Goal: Information Seeking & Learning: Learn about a topic

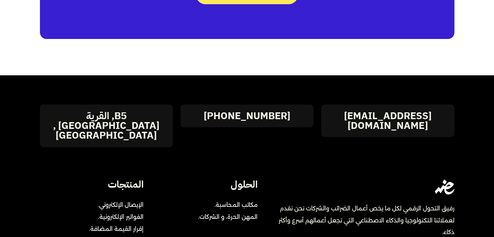
scroll to position [3620, 0]
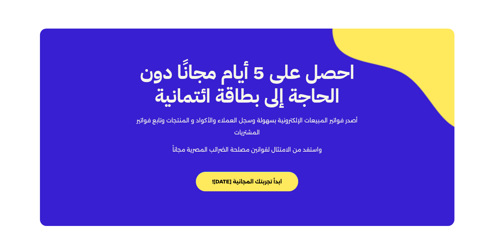
drag, startPoint x: 279, startPoint y: 83, endPoint x: 279, endPoint y: 75, distance: 8.4
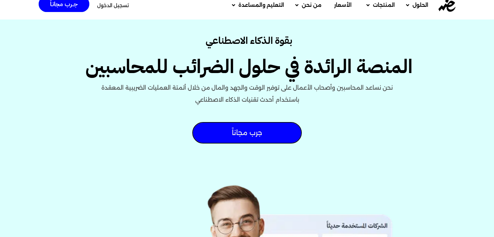
scroll to position [0, 0]
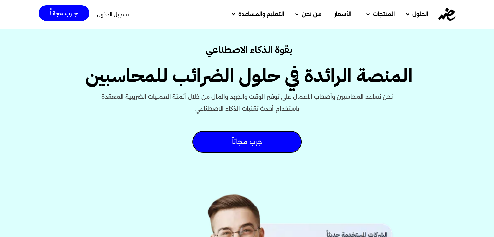
click at [447, 13] on img at bounding box center [447, 14] width 17 height 13
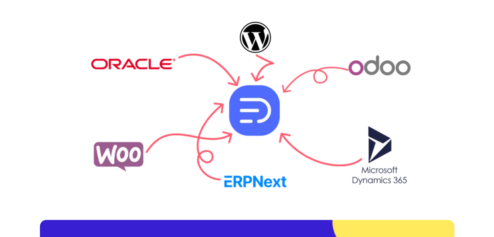
scroll to position [2872, 0]
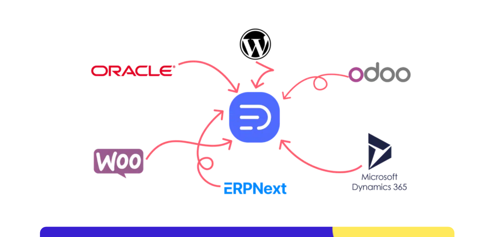
drag, startPoint x: 302, startPoint y: 32, endPoint x: 298, endPoint y: 32, distance: 3.6
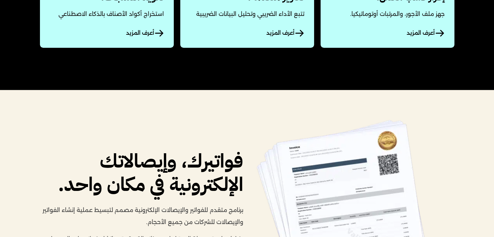
scroll to position [0, 0]
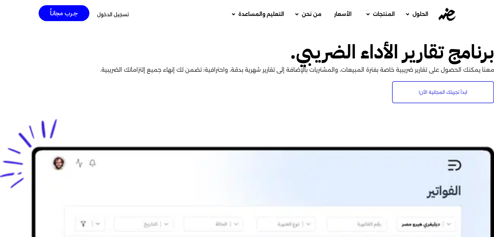
click at [446, 10] on img at bounding box center [447, 14] width 17 height 13
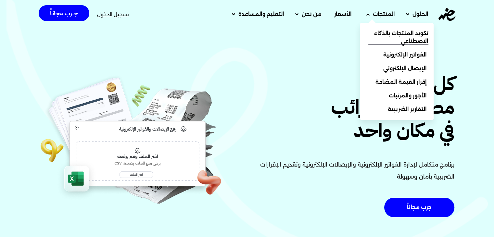
click at [391, 30] on span "تكويد المنتجات بالذكاء الاصطناعي" at bounding box center [398, 38] width 60 height 16
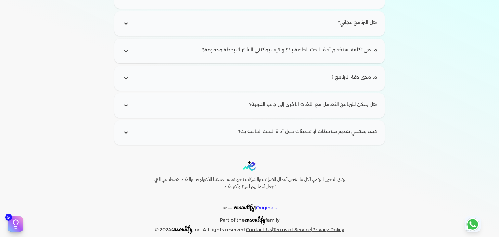
scroll to position [1005, 0]
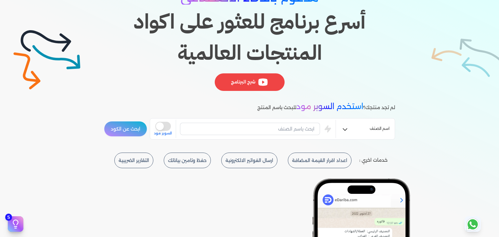
scroll to position [0, 0]
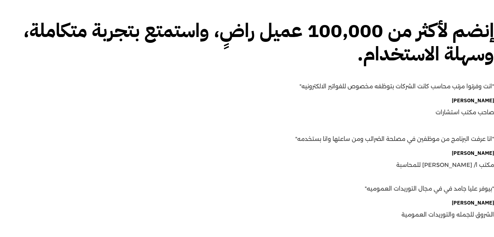
scroll to position [845, 0]
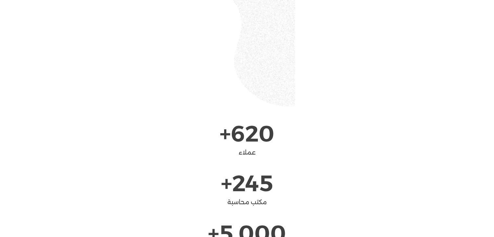
scroll to position [1137, 0]
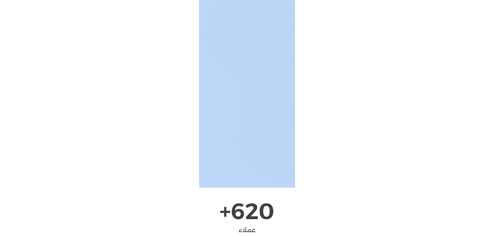
drag, startPoint x: 168, startPoint y: 62, endPoint x: 319, endPoint y: 65, distance: 151.1
click at [319, 65] on div at bounding box center [247, 65] width 494 height 245
click at [254, 58] on img at bounding box center [247, 65] width 96 height 245
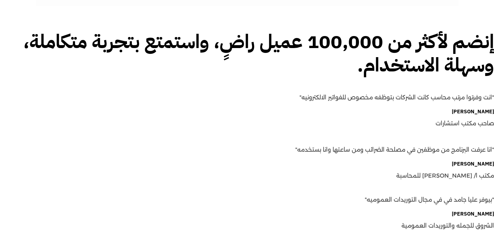
scroll to position [813, 0]
